Goal: Task Accomplishment & Management: Use online tool/utility

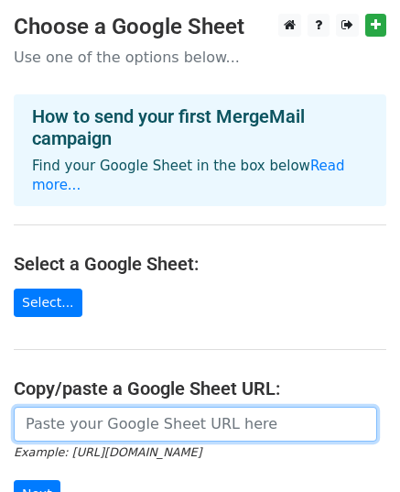
click at [81, 407] on input "url" at bounding box center [196, 424] width 364 height 35
paste input "https://docs.google.com/spreadsheets/d/1S_UXdB1pJx1h4oZ9hmEFLdJuQevX87MdedltusS…"
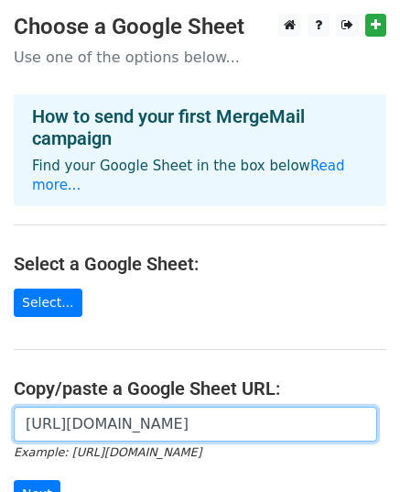
scroll to position [0, 403]
type input "https://docs.google.com/spreadsheets/d/1S_UXdB1pJx1h4oZ9hmEFLdJuQevX87MdedltusS…"
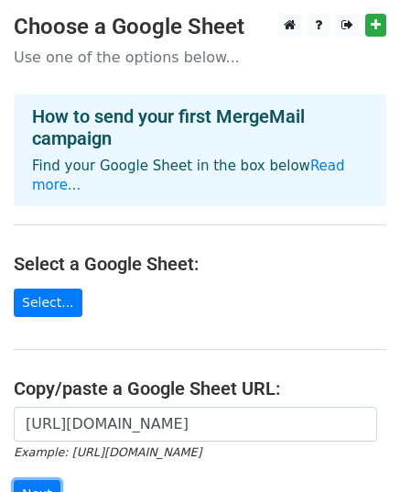
scroll to position [0, 0]
click at [20, 480] on input "Next" at bounding box center [37, 494] width 47 height 28
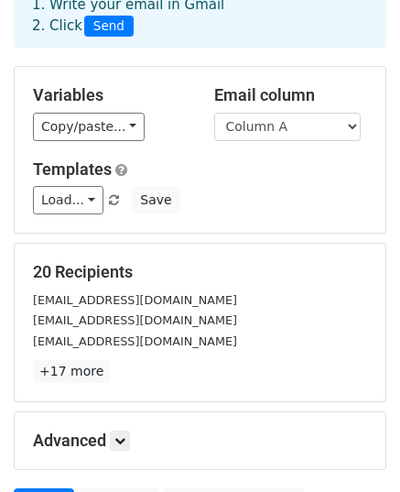
scroll to position [289, 0]
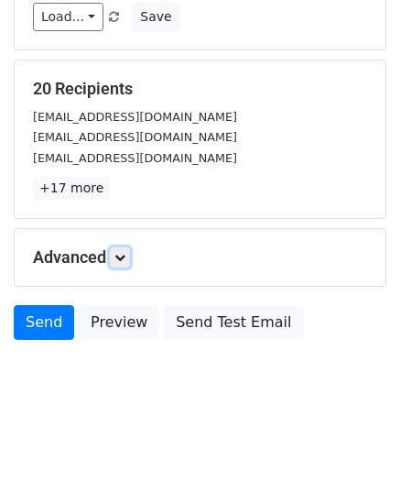
click at [120, 255] on icon at bounding box center [120, 257] width 11 height 11
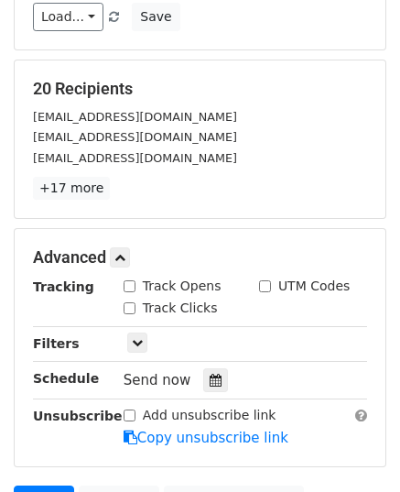
click at [128, 281] on input "Track Opens" at bounding box center [130, 286] width 12 height 12
checkbox input "true"
click at [131, 305] on input "Track Clicks" at bounding box center [130, 308] width 12 height 12
checkbox input "true"
click at [213, 381] on div at bounding box center [215, 380] width 25 height 24
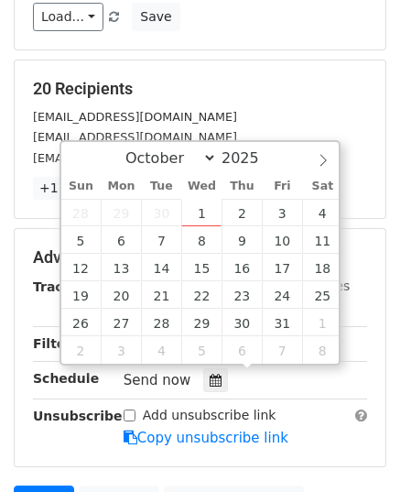
type input "[DATE] 12:00"
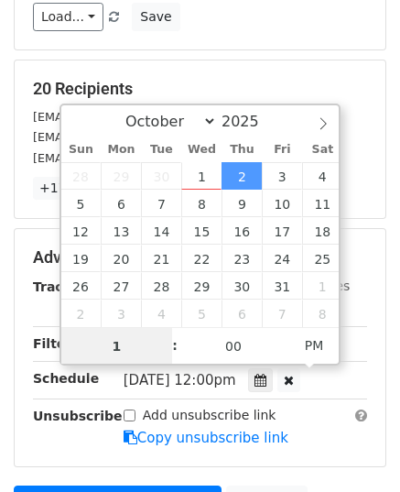
type input "10"
type input "[DATE] 10:00"
click at [313, 342] on span "PM" at bounding box center [315, 345] width 50 height 37
